Goal: Task Accomplishment & Management: Use online tool/utility

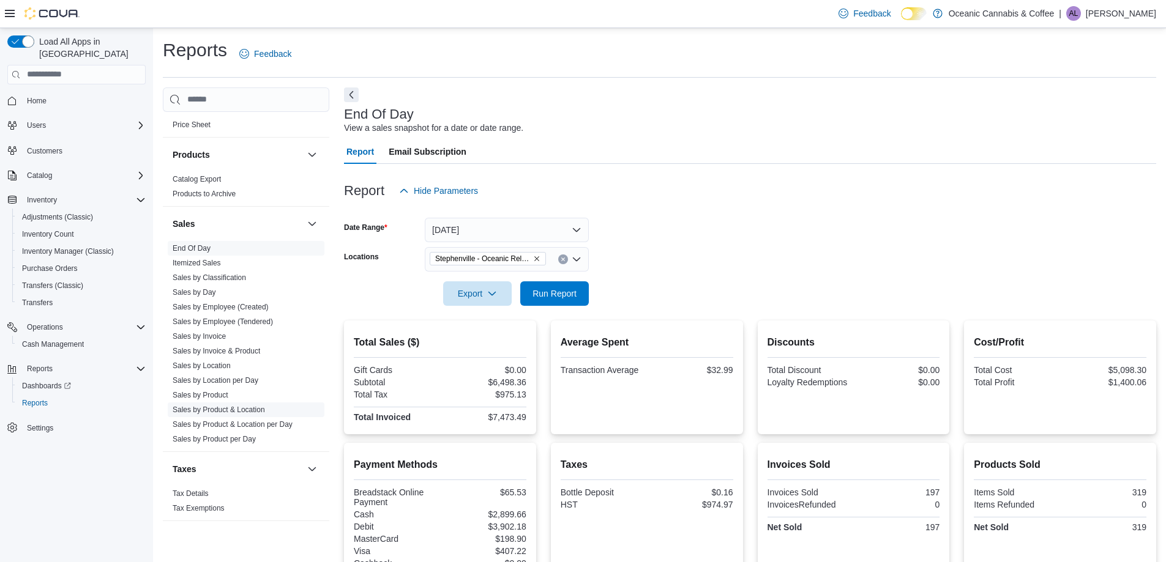
scroll to position [61, 0]
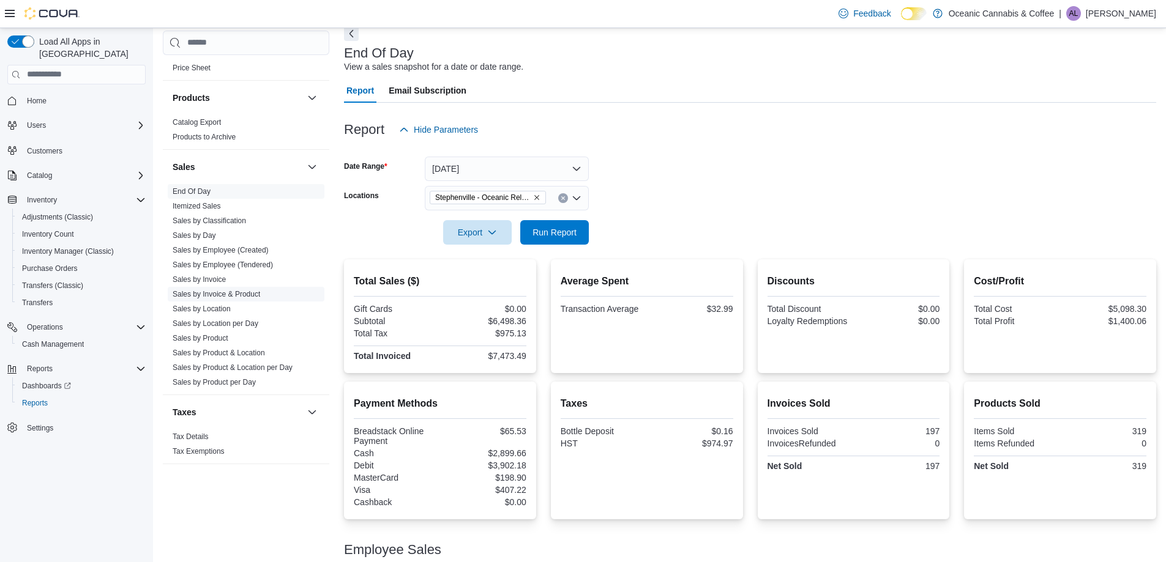
click at [234, 297] on link "Sales by Invoice & Product" at bounding box center [217, 294] width 88 height 9
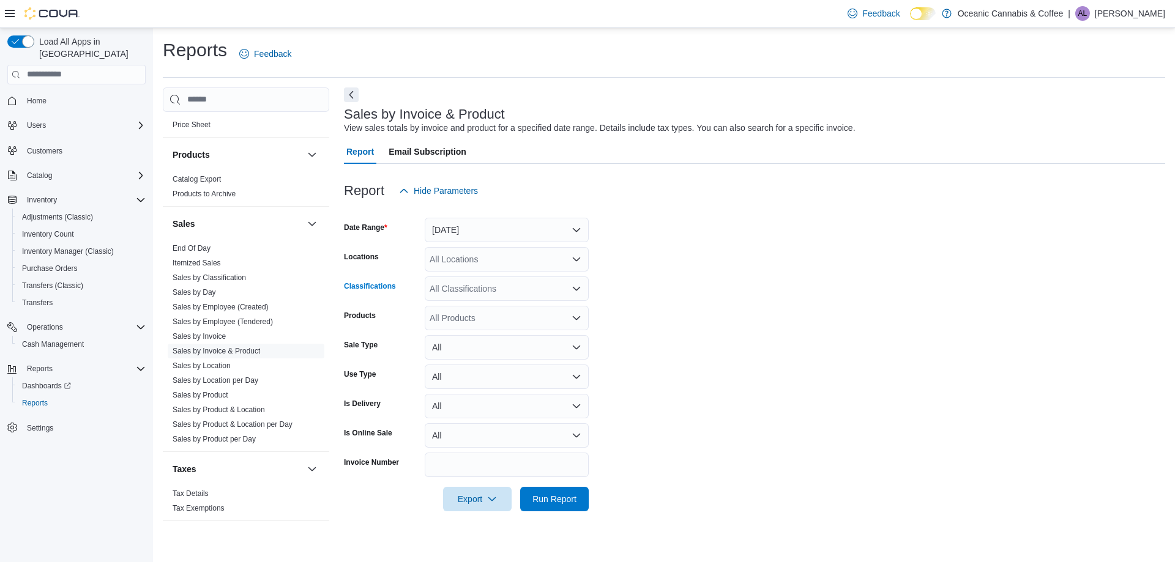
click at [490, 291] on div "All Classifications" at bounding box center [507, 289] width 164 height 24
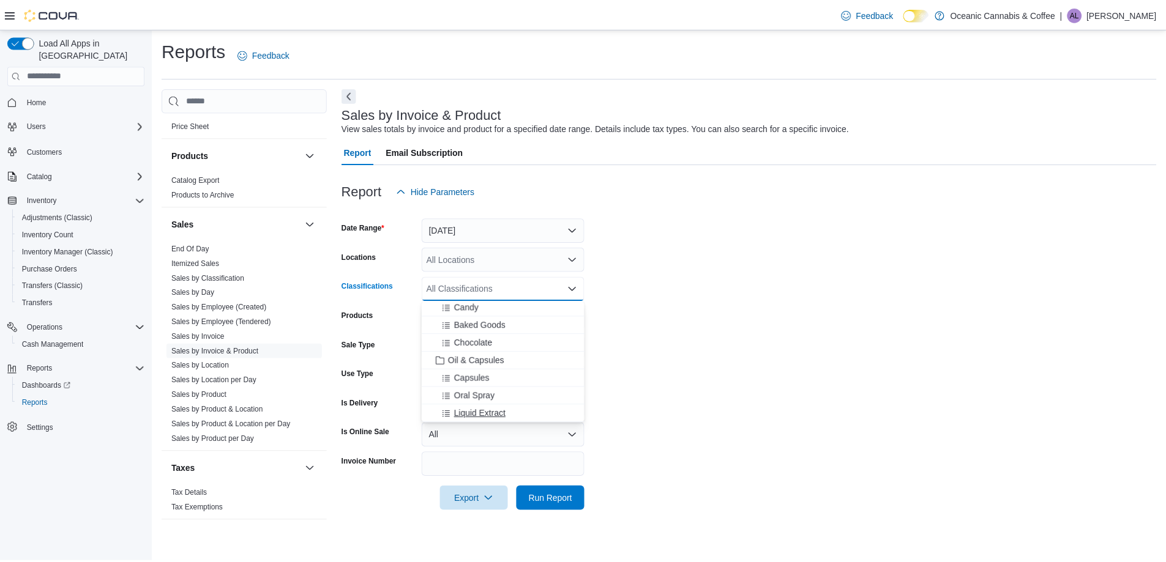
scroll to position [367, 0]
click at [483, 335] on span "Beverages" at bounding box center [477, 333] width 41 height 12
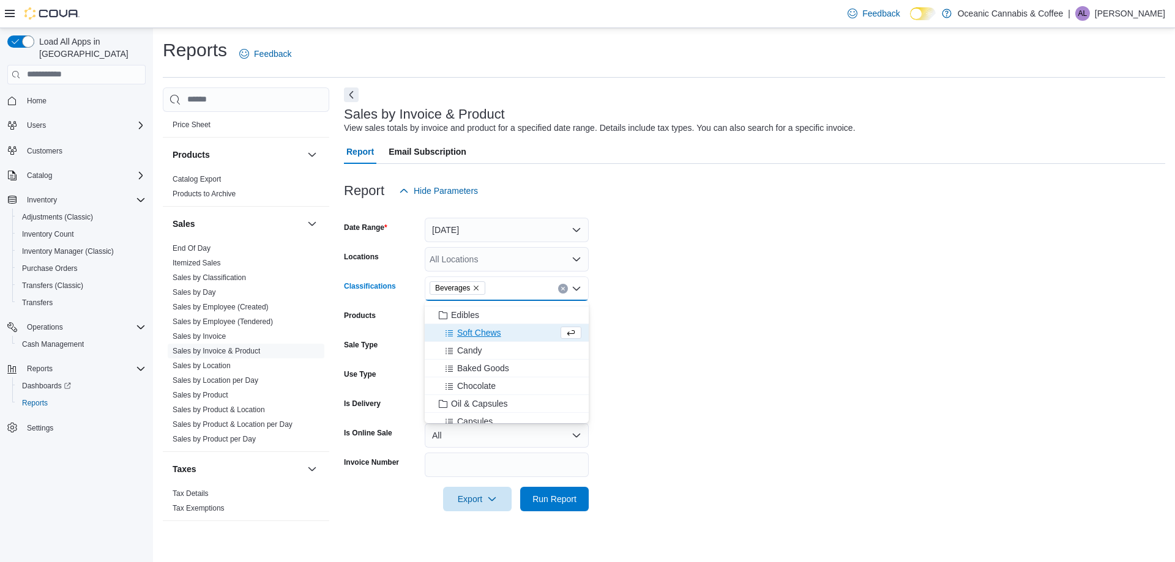
click at [695, 321] on form "Date Range [DATE] Locations All Locations Classifications Beverages Combo box. …" at bounding box center [754, 357] width 821 height 308
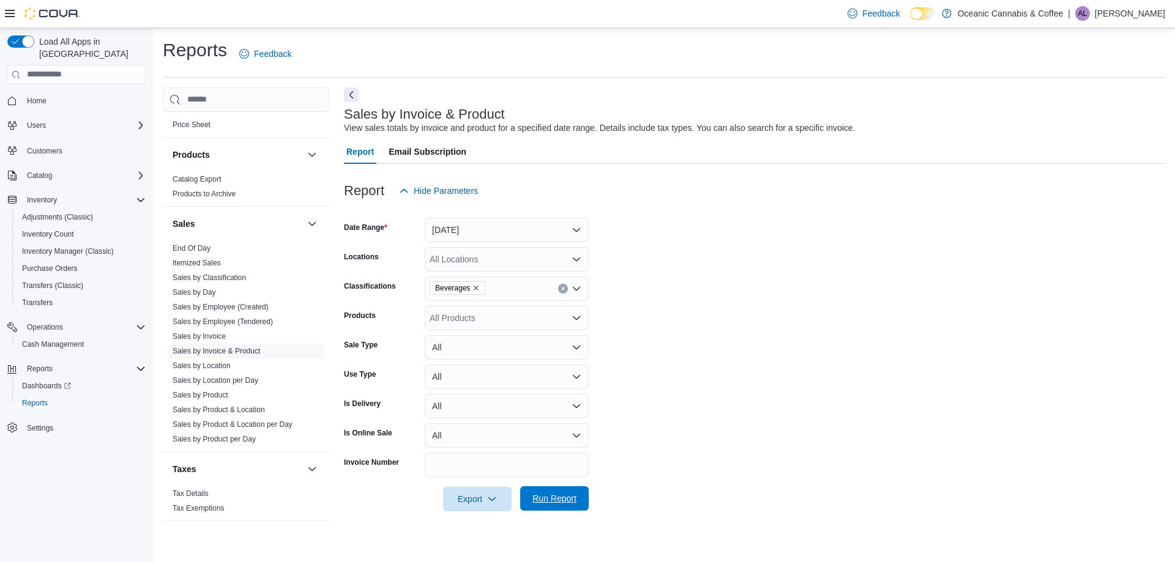
click at [549, 489] on span "Run Report" at bounding box center [555, 499] width 54 height 24
click at [517, 261] on div "All Locations" at bounding box center [507, 259] width 164 height 24
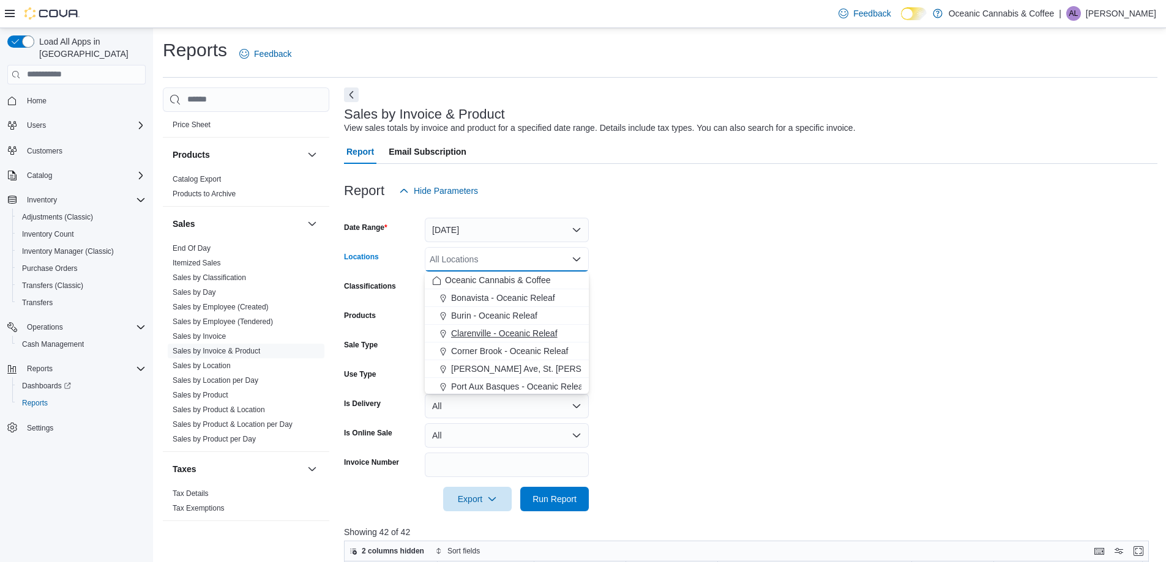
scroll to position [73, 0]
click at [499, 343] on button "Stephenville - Oceanic Releaf" at bounding box center [507, 350] width 164 height 18
click at [716, 313] on form "Date Range [DATE] Locations [GEOGRAPHIC_DATA] - [GEOGRAPHIC_DATA] Releaf Combo …" at bounding box center [750, 357] width 813 height 308
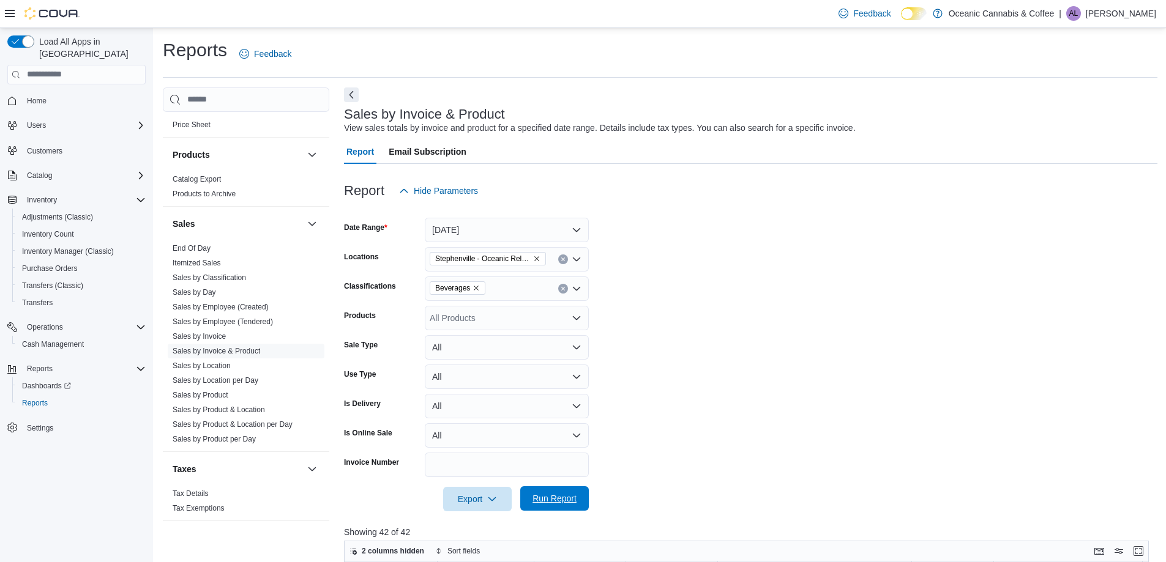
click at [554, 503] on span "Run Report" at bounding box center [554, 499] width 44 height 12
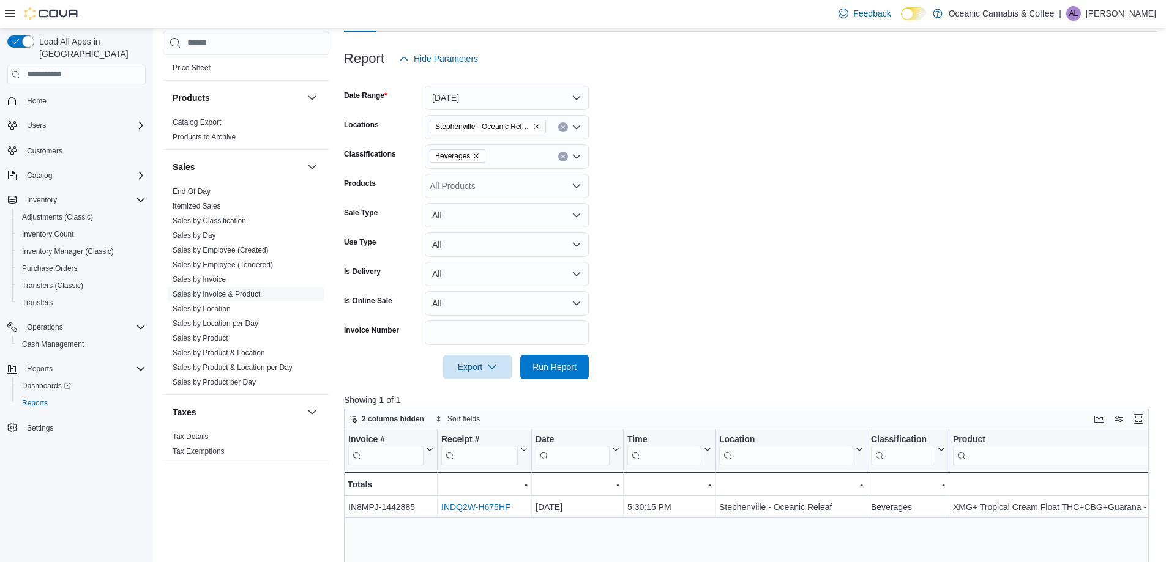
scroll to position [71, 0]
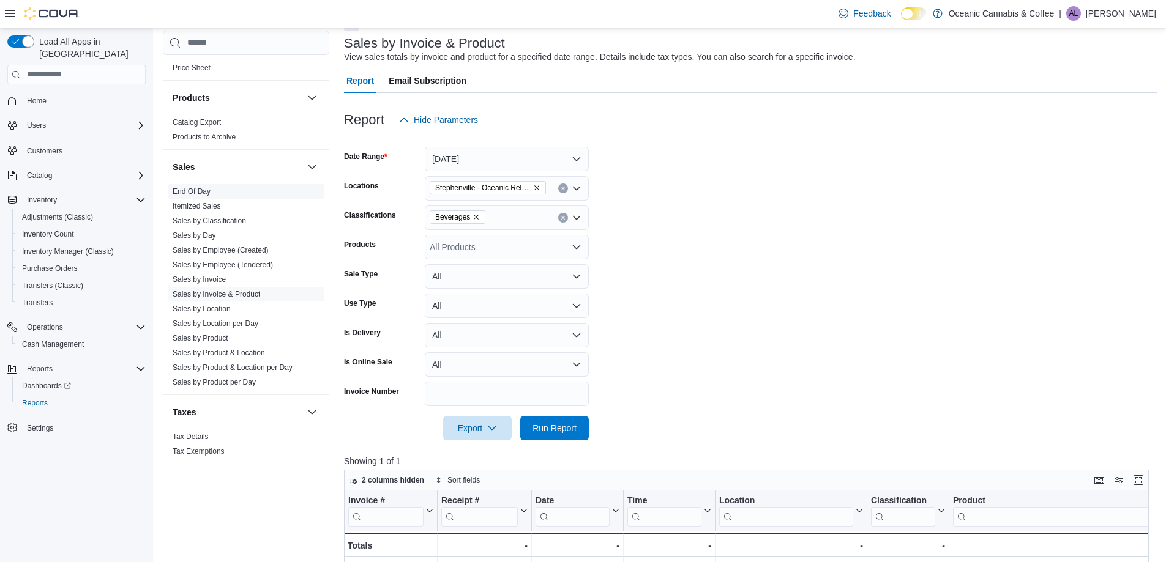
click at [191, 192] on link "End Of Day" at bounding box center [192, 191] width 38 height 9
